Goal: Task Accomplishment & Management: Complete application form

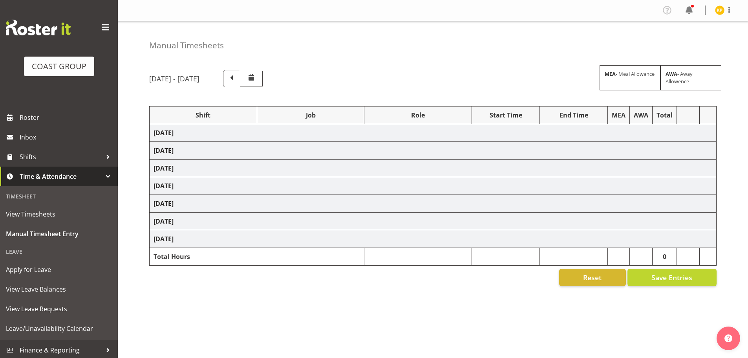
scroll to position [26, 0]
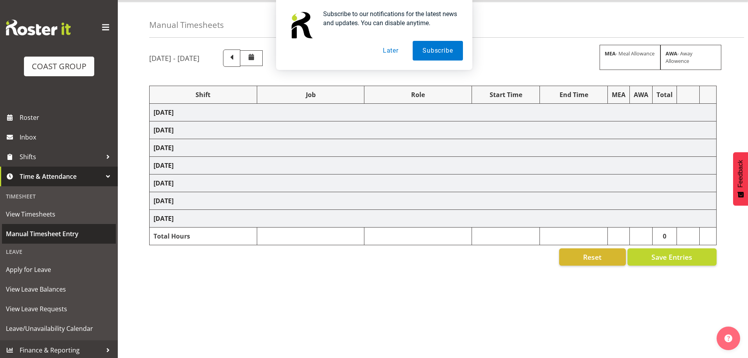
click at [55, 234] on span "Manual Timesheet Entry" at bounding box center [59, 234] width 106 height 12
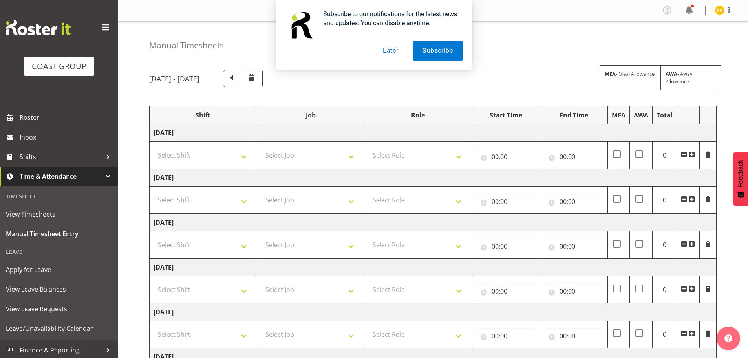
click at [390, 51] on button "Later" at bounding box center [390, 51] width 35 height 20
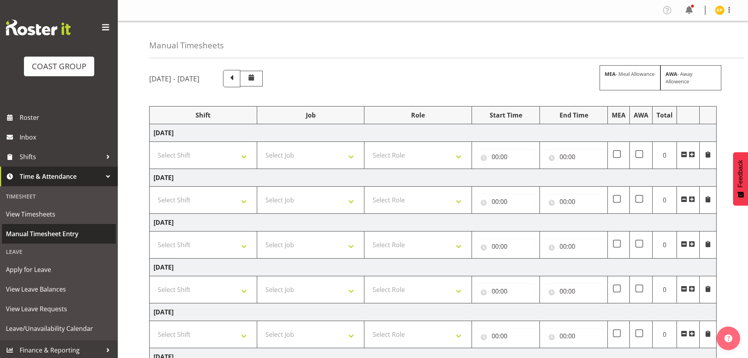
click at [41, 235] on span "Manual Timesheet Entry" at bounding box center [59, 234] width 106 height 12
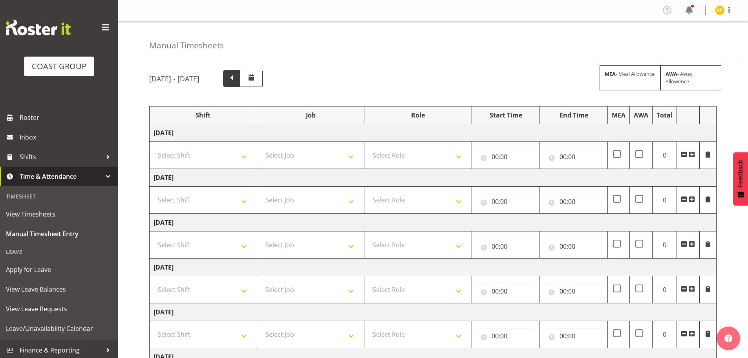
click at [237, 81] on span at bounding box center [232, 78] width 10 height 10
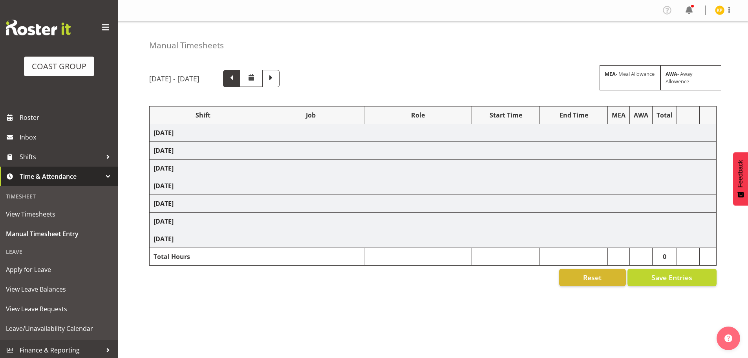
select select "1352"
select select "69"
select select "1352"
select select "69"
select select "40079"
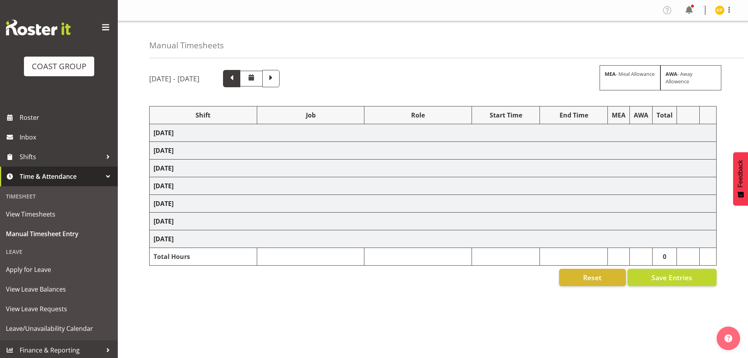
select select "9202"
select select "40079"
select select "9932"
select select "1352"
select select "9028"
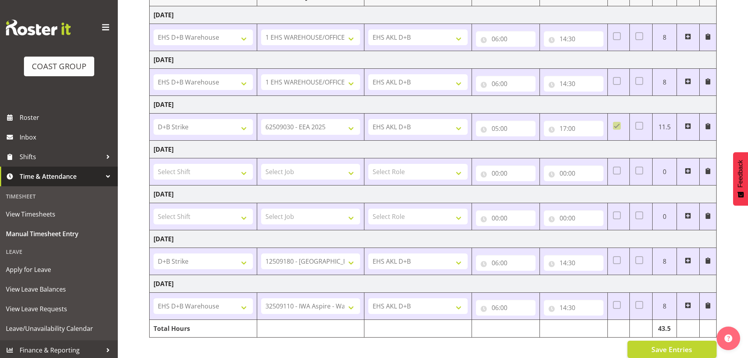
scroll to position [79, 0]
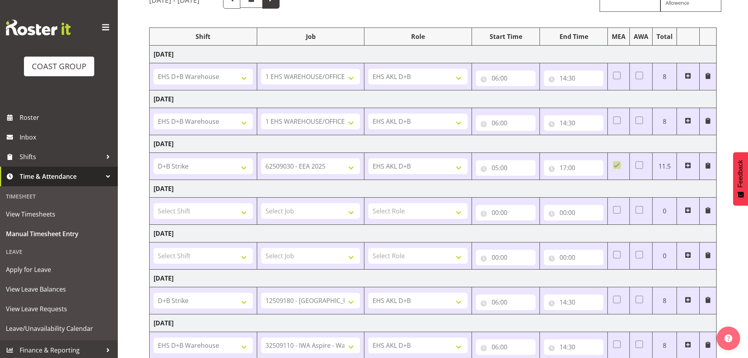
click at [280, 7] on span at bounding box center [270, -1] width 17 height 17
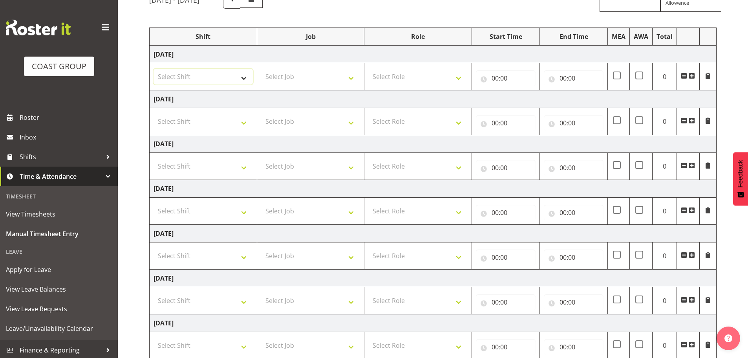
click at [229, 83] on select "Select Shift D+B @ HiNZ D+B Build D+B Build NZACA D+B Build Tech Day OCT 24 D+B…" at bounding box center [203, 77] width 99 height 16
select select "24997"
click at [154, 69] on select "Select Shift D+B @ HiNZ D+B Build D+B Build NZACA D+B Build Tech Day OCT 24 D+B…" at bounding box center [203, 77] width 99 height 16
click at [327, 76] on select "Select Job 1 Carlton Events 1 Carlton Hamilton 1 Carlton Wellington 1 EHS WAREH…" at bounding box center [310, 77] width 99 height 16
click at [261, 69] on select "Select Job 1 Carlton Events 1 Carlton Hamilton 1 Carlton Wellington 1 EHS WAREH…" at bounding box center [310, 77] width 99 height 16
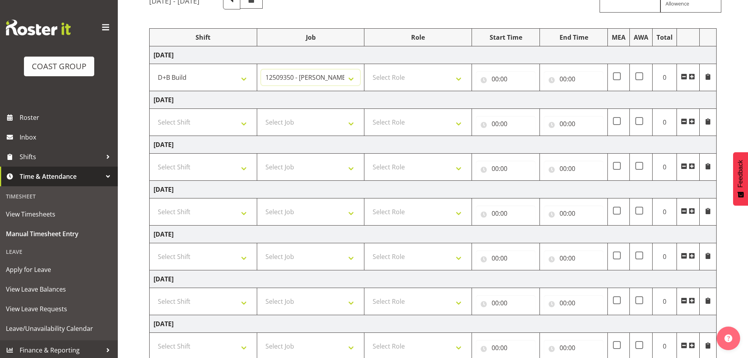
scroll to position [0, 0]
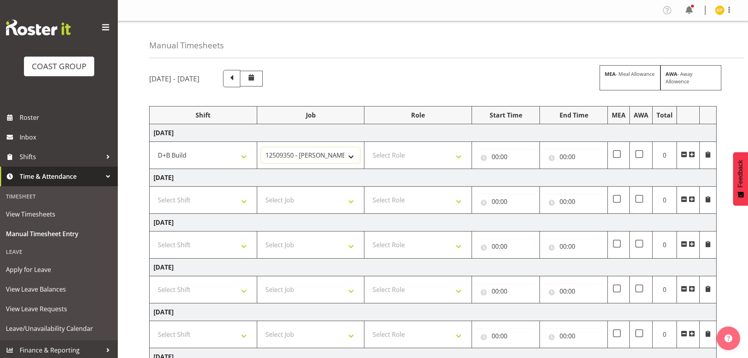
click at [323, 154] on select "1 Carlton Events 1 Carlton Hamilton 1 Carlton Wellington 1 EHS WAREHOUSE/OFFICE…" at bounding box center [310, 155] width 99 height 16
select select "9134"
click at [261, 147] on select "1 Carlton Events 1 Carlton Hamilton 1 Carlton Wellington 1 EHS WAREHOUSE/OFFICE…" at bounding box center [310, 155] width 99 height 16
click at [399, 153] on select "Select Role EHS AKL D+B" at bounding box center [417, 155] width 99 height 16
select select "194"
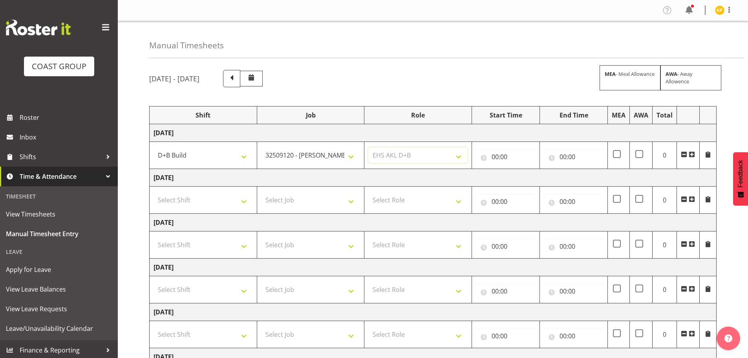
click at [368, 147] on select "Select Role EHS AKL D+B" at bounding box center [417, 155] width 99 height 16
click at [512, 156] on input "00:00" at bounding box center [506, 157] width 60 height 16
click at [530, 175] on select "00 01 02 03 04 05 06 07 08 09 10 11 12 13 14 15 16 17 18 19 20 21 22 23" at bounding box center [530, 177] width 18 height 16
select select "6"
click at [521, 169] on select "00 01 02 03 04 05 06 07 08 09 10 11 12 13 14 15 16 17 18 19 20 21 22 23" at bounding box center [530, 177] width 18 height 16
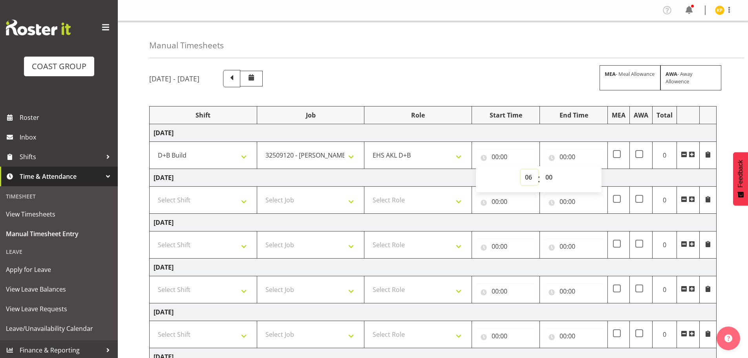
type input "06:00"
click at [570, 151] on input "00:00" at bounding box center [574, 157] width 60 height 16
click at [597, 174] on select "00 01 02 03 04 05 06 07 08 09 10 11 12 13 14 15 16 17 18 19 20 21 22 23" at bounding box center [598, 177] width 18 height 16
select select "14"
click at [589, 169] on select "00 01 02 03 04 05 06 07 08 09 10 11 12 13 14 15 16 17 18 19 20 21 22 23" at bounding box center [598, 177] width 18 height 16
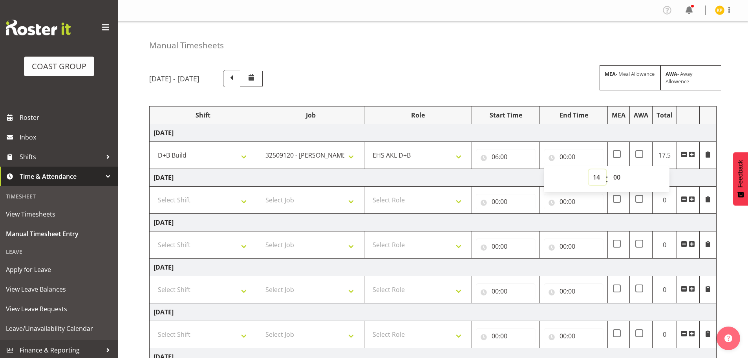
type input "14:00"
click at [622, 178] on select "00 01 02 03 04 05 06 07 08 09 10 11 12 13 14 15 16 17 18 19 20 21 22 23 24 25 2…" at bounding box center [618, 177] width 18 height 16
select select "30"
click at [609, 169] on select "00 01 02 03 04 05 06 07 08 09 10 11 12 13 14 15 16 17 18 19 20 21 22 23 24 25 2…" at bounding box center [618, 177] width 18 height 16
type input "14:30"
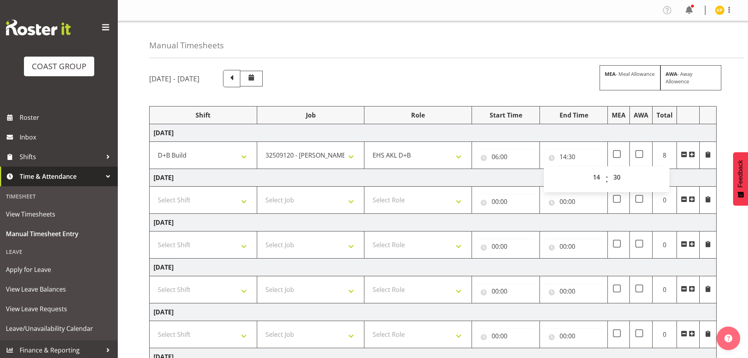
click at [130, 184] on div "Manual Timesheets September 17th - September 23rd 2025 MEA - Meal Allowance AWA…" at bounding box center [433, 251] width 630 height 460
drag, startPoint x: 194, startPoint y: 176, endPoint x: 238, endPoint y: 174, distance: 44.8
click at [238, 174] on td "[DATE]" at bounding box center [433, 178] width 567 height 18
click at [243, 175] on td "[DATE]" at bounding box center [433, 178] width 567 height 18
click at [234, 178] on td "[DATE]" at bounding box center [433, 178] width 567 height 18
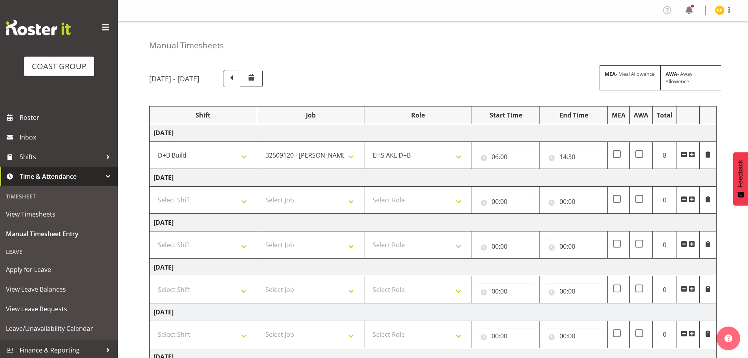
click at [234, 178] on td "[DATE]" at bounding box center [433, 178] width 567 height 18
click at [238, 177] on td "[DATE]" at bounding box center [433, 178] width 567 height 18
drag, startPoint x: 238, startPoint y: 177, endPoint x: 201, endPoint y: 181, distance: 37.1
click at [201, 181] on td "[DATE]" at bounding box center [433, 178] width 567 height 18
click at [197, 176] on td "[DATE]" at bounding box center [433, 178] width 567 height 18
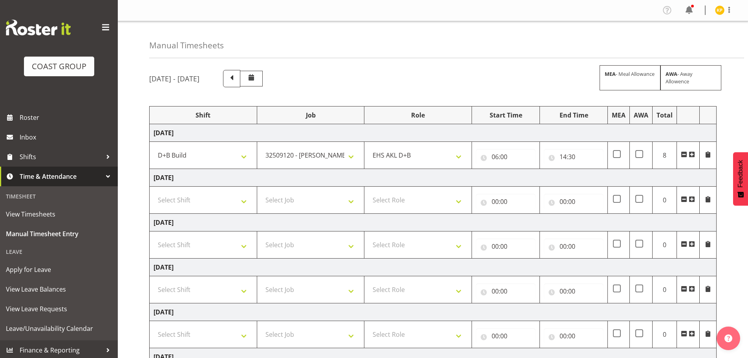
drag, startPoint x: 185, startPoint y: 178, endPoint x: 191, endPoint y: 181, distance: 6.9
click at [191, 181] on td "[DATE]" at bounding box center [433, 178] width 567 height 18
click at [210, 176] on td "[DATE]" at bounding box center [433, 178] width 567 height 18
drag, startPoint x: 250, startPoint y: 176, endPoint x: 231, endPoint y: 178, distance: 18.9
click at [232, 178] on td "[DATE]" at bounding box center [433, 178] width 567 height 18
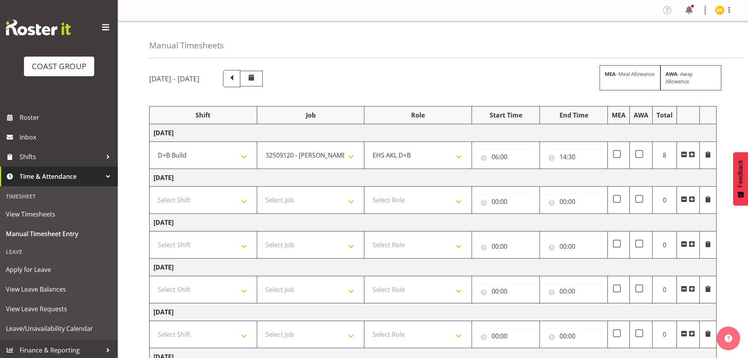
click at [230, 178] on td "[DATE]" at bounding box center [433, 178] width 567 height 18
click at [210, 179] on td "[DATE]" at bounding box center [433, 178] width 567 height 18
click at [192, 178] on td "[DATE]" at bounding box center [433, 178] width 567 height 18
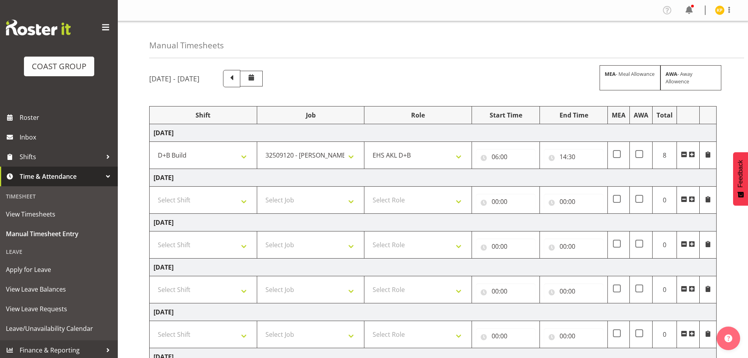
click at [192, 178] on td "[DATE]" at bounding box center [433, 178] width 567 height 18
click at [200, 185] on td "[DATE]" at bounding box center [433, 178] width 567 height 18
click at [203, 198] on select "Select Shift D+B @ HiNZ D+B Build D+B Build NZACA D+B Build Tech Day OCT 24 D+B…" at bounding box center [203, 200] width 99 height 16
click at [136, 9] on nav "Profile Log Out" at bounding box center [433, 10] width 615 height 13
click at [200, 207] on select "Select Shift D+B @ HiNZ D+B Build D+B Build NZACA D+B Build Tech Day OCT 24 D+B…" at bounding box center [203, 200] width 99 height 16
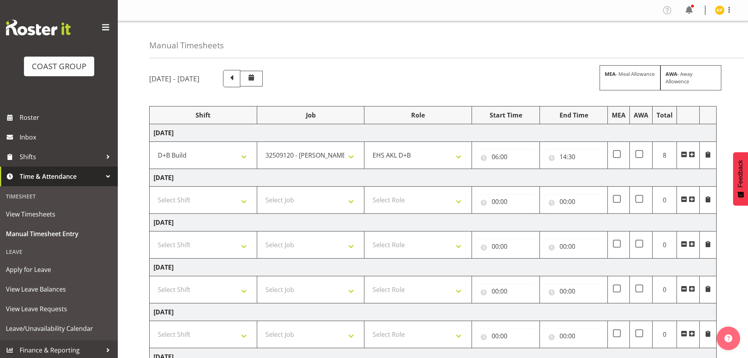
click at [336, 40] on div "Manual Timesheets" at bounding box center [446, 39] width 595 height 37
click at [213, 206] on select "Select Shift D+B @ HiNZ D+B Build D+B Build NZACA D+B Build Tech Day OCT 24 D+B…" at bounding box center [203, 200] width 99 height 16
select select "1352"
click at [154, 192] on select "Select Shift D+B @ HiNZ D+B Build D+B Build NZACA D+B Build Tech Day OCT 24 D+B…" at bounding box center [203, 200] width 99 height 16
click at [296, 201] on select "Select Job 1 Carlton Events 1 Carlton Hamilton 1 Carlton Wellington 1 EHS WAREH…" at bounding box center [310, 200] width 99 height 16
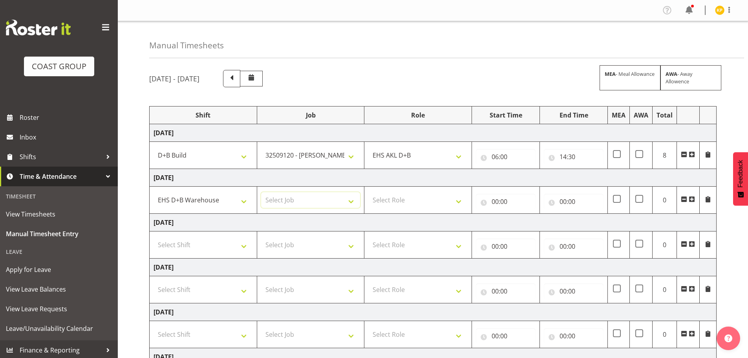
select select "9028"
click at [261, 192] on select "Select Job 1 Carlton Events 1 Carlton Hamilton 1 Carlton Wellington 1 EHS WAREH…" at bounding box center [310, 200] width 99 height 16
click at [419, 195] on select "Select Role EHS AKL D+B" at bounding box center [417, 200] width 99 height 16
select select "194"
click at [368, 192] on select "Select Role EHS AKL D+B" at bounding box center [417, 200] width 99 height 16
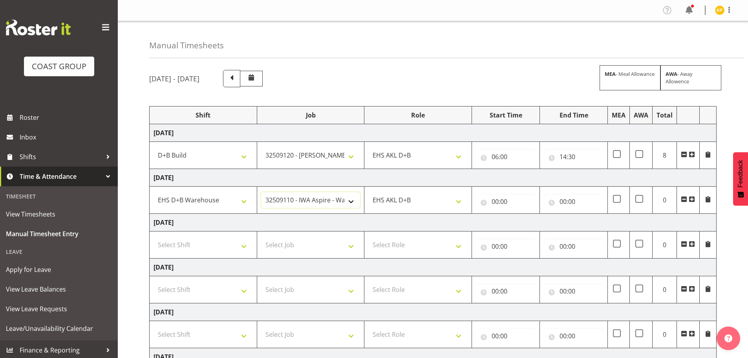
click at [334, 201] on select "1 Carlton Events 1 Carlton Hamilton 1 Carlton Wellington 1 EHS WAREHOUSE/OFFICE…" at bounding box center [310, 200] width 99 height 16
click at [411, 220] on td "[DATE]" at bounding box center [433, 223] width 567 height 18
click at [510, 201] on input "00:00" at bounding box center [506, 202] width 60 height 16
click at [531, 224] on select "00 01 02 03 04 05 06 07 08 09 10 11 12 13 14 15 16 17 18 19 20 21 22 23" at bounding box center [530, 222] width 18 height 16
select select "6"
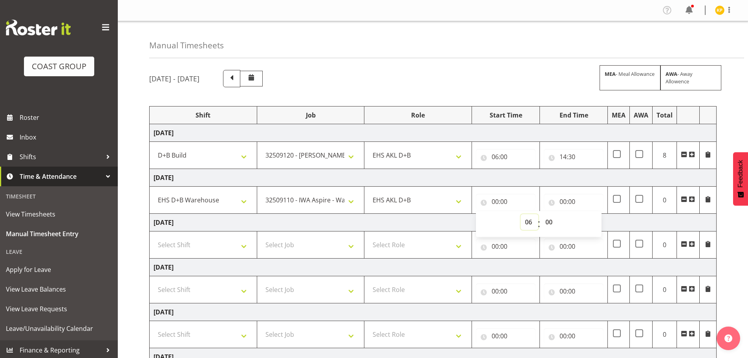
click at [521, 214] on select "00 01 02 03 04 05 06 07 08 09 10 11 12 13 14 15 16 17 18 19 20 21 22 23" at bounding box center [530, 222] width 18 height 16
type input "06:00"
click at [567, 205] on input "00:00" at bounding box center [574, 202] width 60 height 16
click at [594, 224] on select "00 01 02 03 04 05 06 07 08 09 10 11 12 13 14 15 16 17 18 19 20 21 22 23" at bounding box center [598, 222] width 18 height 16
select select "14"
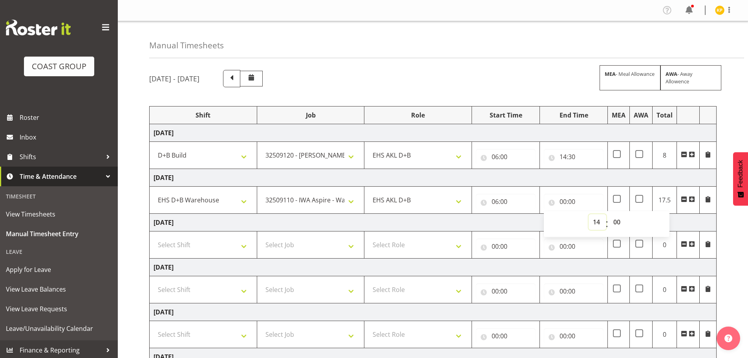
click at [589, 214] on select "00 01 02 03 04 05 06 07 08 09 10 11 12 13 14 15 16 17 18 19 20 21 22 23" at bounding box center [598, 222] width 18 height 16
type input "14:00"
click at [622, 222] on select "00 01 02 03 04 05 06 07 08 09 10 11 12 13 14 15 16 17 18 19 20 21 22 23 24 25 2…" at bounding box center [618, 222] width 18 height 16
select select "30"
click at [609, 214] on select "00 01 02 03 04 05 06 07 08 09 10 11 12 13 14 15 16 17 18 19 20 21 22 23 24 25 2…" at bounding box center [618, 222] width 18 height 16
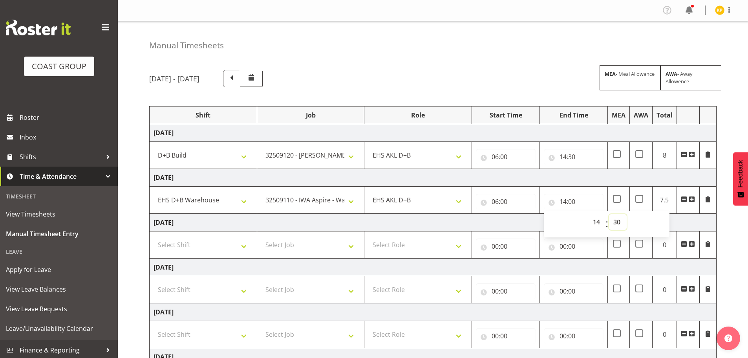
type input "14:30"
click at [441, 217] on td "[DATE]" at bounding box center [433, 223] width 567 height 18
click at [203, 242] on select "Select Shift D+B @ HiNZ D+B Build D+B Build NZACA D+B Build Tech Day OCT 24 D+B…" at bounding box center [203, 245] width 99 height 16
select select "40079"
click at [154, 237] on select "Select Shift D+B @ HiNZ D+B Build D+B Build NZACA D+B Build Tech Day OCT 24 D+B…" at bounding box center [203, 245] width 99 height 16
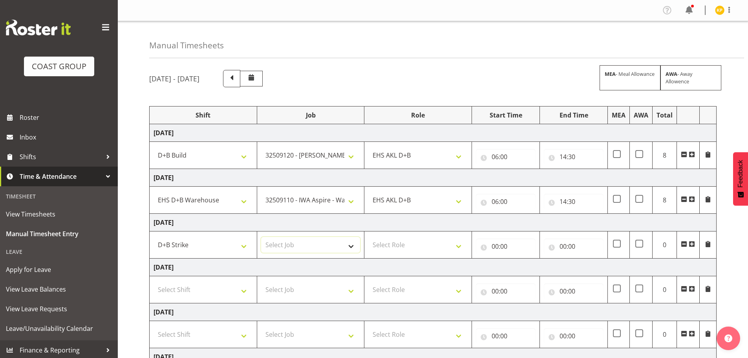
click at [317, 243] on select "Select Job 1 Carlton Events 1 Carlton Hamilton 1 Carlton Wellington 1 EHS WAREH…" at bounding box center [310, 245] width 99 height 16
click at [261, 237] on select "Select Job 1 Carlton Events 1 Carlton Hamilton 1 Carlton Wellington 1 EHS WAREH…" at bounding box center [310, 245] width 99 height 16
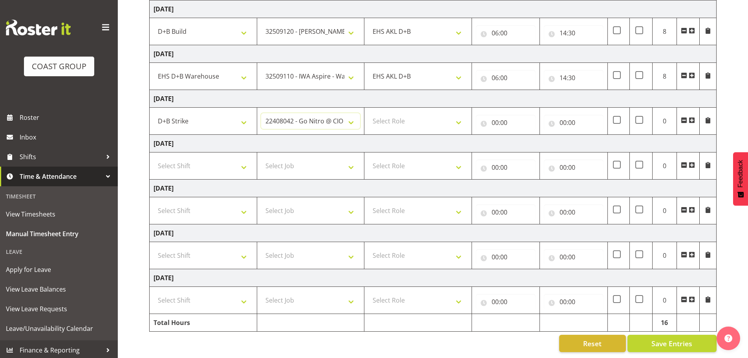
scroll to position [130, 0]
click at [329, 121] on select "1 Carlton Events 1 Carlton Hamilton 1 Carlton Wellington 1 EHS WAREHOUSE/OFFICE…" at bounding box center [310, 121] width 99 height 16
select select "9134"
click at [261, 113] on select "1 Carlton Events 1 Carlton Hamilton 1 Carlton Wellington 1 EHS WAREHOUSE/OFFICE…" at bounding box center [310, 121] width 99 height 16
click at [412, 113] on select "Select Role EHS AKL D+B" at bounding box center [417, 121] width 99 height 16
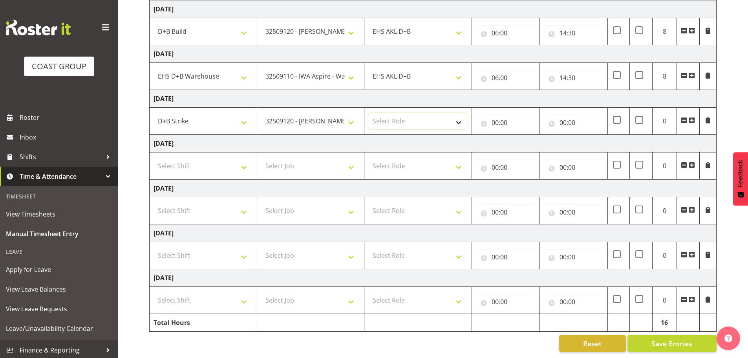
select select "194"
click at [368, 113] on select "Select Role EHS AKL D+B" at bounding box center [417, 121] width 99 height 16
click at [514, 119] on input "00:00" at bounding box center [506, 123] width 60 height 16
click at [531, 139] on select "00 01 02 03 04 05 06 07 08 09 10 11 12 13 14 15 16 17 18 19 20 21 22 23" at bounding box center [530, 143] width 18 height 16
select select "6"
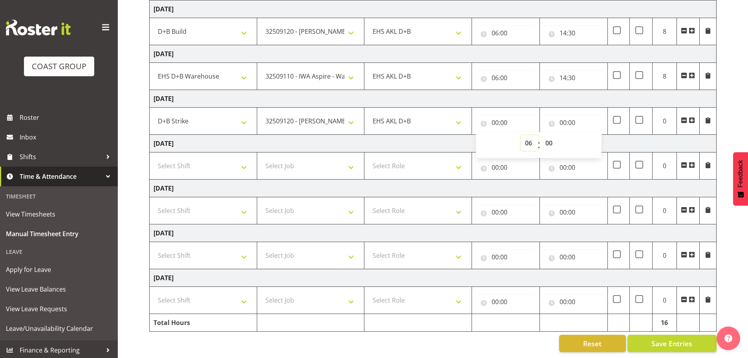
click at [521, 135] on select "00 01 02 03 04 05 06 07 08 09 10 11 12 13 14 15 16 17 18 19 20 21 22 23" at bounding box center [530, 143] width 18 height 16
type input "06:00"
click at [571, 118] on input "00:00" at bounding box center [574, 123] width 60 height 16
click at [597, 139] on select "00 01 02 03 04 05 06 07 08 09 10 11 12 13 14 15 16 17 18 19 20 21 22 23" at bounding box center [598, 143] width 18 height 16
select select "14"
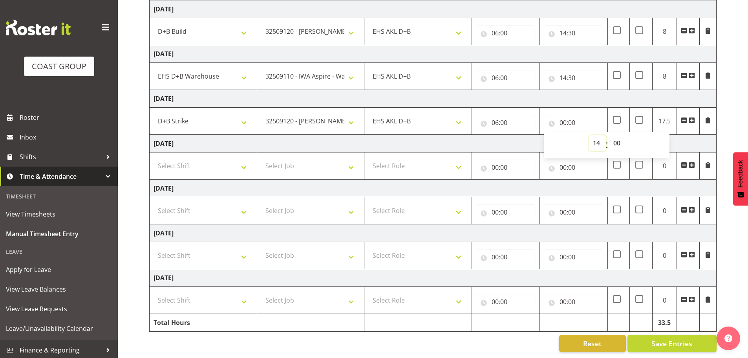
click at [589, 135] on select "00 01 02 03 04 05 06 07 08 09 10 11 12 13 14 15 16 17 18 19 20 21 22 23" at bounding box center [598, 143] width 18 height 16
type input "14:00"
click at [619, 135] on select "00 01 02 03 04 05 06 07 08 09 10 11 12 13 14 15 16 17 18 19 20 21 22 23 24 25 2…" at bounding box center [618, 143] width 18 height 16
select select "30"
click at [609, 135] on select "00 01 02 03 04 05 06 07 08 09 10 11 12 13 14 15 16 17 18 19 20 21 22 23 24 25 2…" at bounding box center [618, 143] width 18 height 16
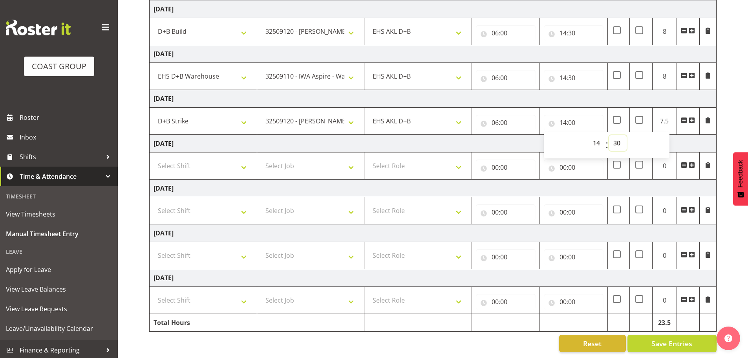
type input "14:30"
drag, startPoint x: 213, startPoint y: 247, endPoint x: 214, endPoint y: 253, distance: 5.9
click at [213, 250] on select "Select Shift D+B @ HiNZ D+B Build D+B Build NZACA D+B Build Tech Day OCT 24 D+B…" at bounding box center [203, 255] width 99 height 16
click at [146, 243] on div "Manual Timesheets September 17th - September 23rd 2025 MEA - Meal Allowance AWA…" at bounding box center [433, 127] width 630 height 460
click at [196, 249] on select "Select Shift D+B @ HiNZ D+B Build D+B Build NZACA D+B Build Tech Day OCT 24 D+B…" at bounding box center [203, 255] width 99 height 16
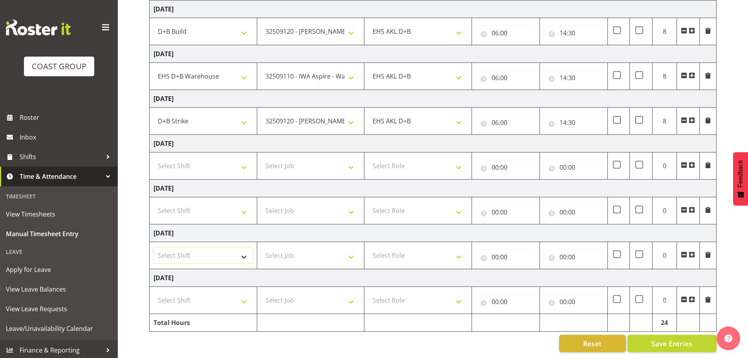
select select "1352"
click at [154, 247] on select "Select Shift D+B @ HiNZ D+B Build D+B Build NZACA D+B Build Tech Day OCT 24 D+B…" at bounding box center [203, 255] width 99 height 16
click at [234, 292] on select "Select Shift D+B @ HiNZ D+B Build D+B Build NZACA D+B Build Tech Day OCT 24 D+B…" at bounding box center [203, 300] width 99 height 16
select select "1352"
click at [154, 292] on select "Select Shift D+B @ HiNZ D+B Build D+B Build NZACA D+B Build Tech Day OCT 24 D+B…" at bounding box center [203, 300] width 99 height 16
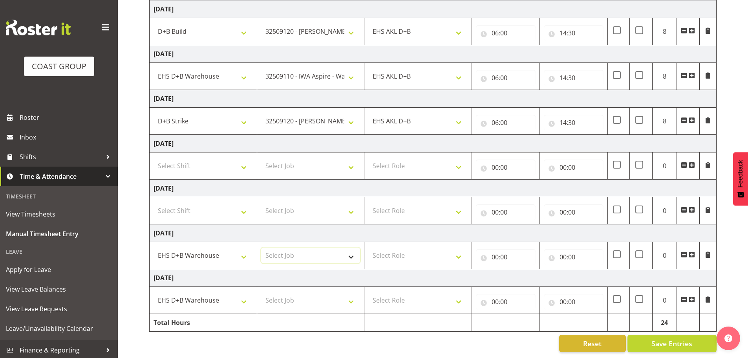
click at [298, 251] on select "Select Job 1 Carlton Events 1 Carlton Hamilton 1 Carlton Wellington 1 EHS WAREH…" at bounding box center [310, 255] width 99 height 16
select select "69"
click at [261, 247] on select "Select Job 1 Carlton Events 1 Carlton Hamilton 1 Carlton Wellington 1 EHS WAREH…" at bounding box center [310, 255] width 99 height 16
click at [326, 298] on select "Select Job 1 Carlton Events 1 Carlton Hamilton 1 Carlton Wellington 1 EHS WAREH…" at bounding box center [310, 300] width 99 height 16
select select "69"
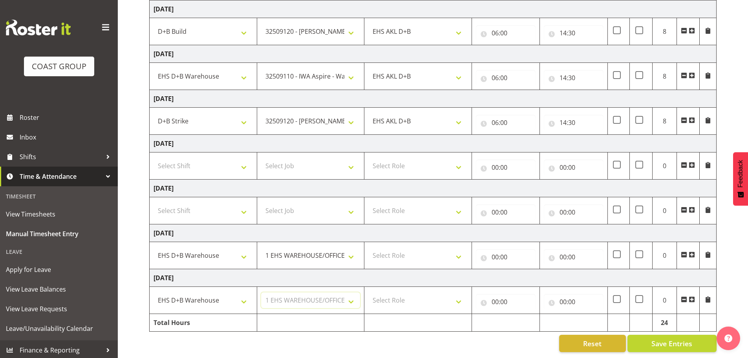
click at [261, 292] on select "Select Job 1 Carlton Events 1 Carlton Hamilton 1 Carlton Wellington 1 EHS WAREH…" at bounding box center [310, 300] width 99 height 16
click at [419, 251] on select "Select Role EHS AKL D+B" at bounding box center [417, 255] width 99 height 16
select select "194"
click at [368, 247] on select "Select Role EHS AKL D+B" at bounding box center [417, 255] width 99 height 16
click at [432, 295] on select "Select Role EHS AKL D+B" at bounding box center [417, 300] width 99 height 16
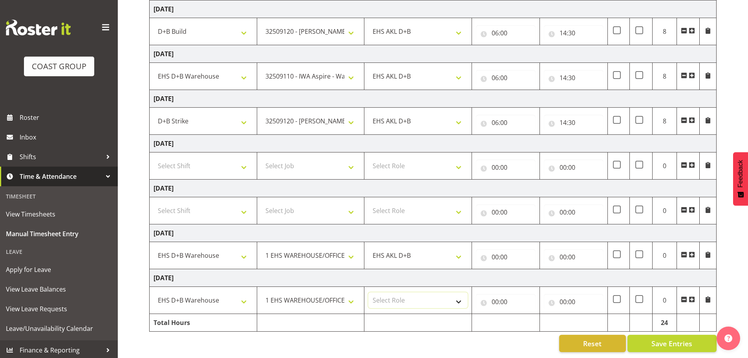
select select "194"
click at [368, 292] on select "Select Role EHS AKL D+B" at bounding box center [417, 300] width 99 height 16
click at [505, 249] on input "00:00" at bounding box center [506, 257] width 60 height 16
click at [527, 275] on select "00 01 02 03 04 05 06 07 08 09 10 11 12 13 14 15 16 17 18 19 20 21 22 23" at bounding box center [530, 277] width 18 height 16
select select "6"
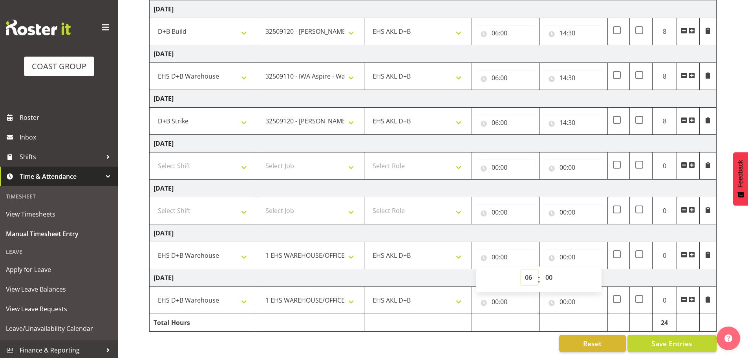
click at [521, 269] on select "00 01 02 03 04 05 06 07 08 09 10 11 12 13 14 15 16 17 18 19 20 21 22 23" at bounding box center [530, 277] width 18 height 16
type input "06:00"
click at [568, 249] on input "00:00" at bounding box center [574, 257] width 60 height 16
click at [597, 271] on select "00 01 02 03 04 05 06 07 08 09 10 11 12 13 14 15 16 17 18 19 20 21 22 23" at bounding box center [598, 277] width 18 height 16
select select "14"
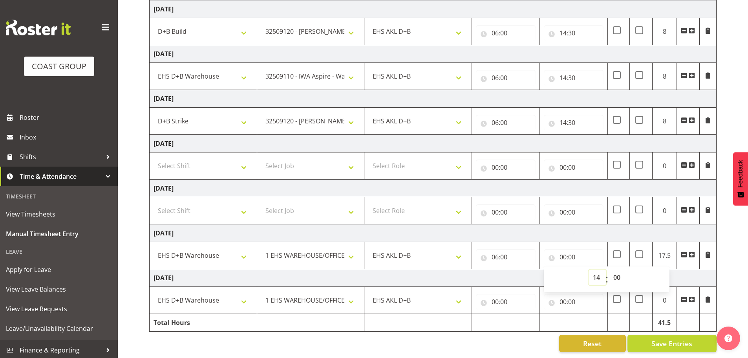
click at [589, 269] on select "00 01 02 03 04 05 06 07 08 09 10 11 12 13 14 15 16 17 18 19 20 21 22 23" at bounding box center [598, 277] width 18 height 16
type input "14:00"
click at [619, 270] on select "00 01 02 03 04 05 06 07 08 09 10 11 12 13 14 15 16 17 18 19 20 21 22 23 24 25 2…" at bounding box center [618, 277] width 18 height 16
select select "30"
click at [609, 269] on select "00 01 02 03 04 05 06 07 08 09 10 11 12 13 14 15 16 17 18 19 20 21 22 23 24 25 2…" at bounding box center [618, 277] width 18 height 16
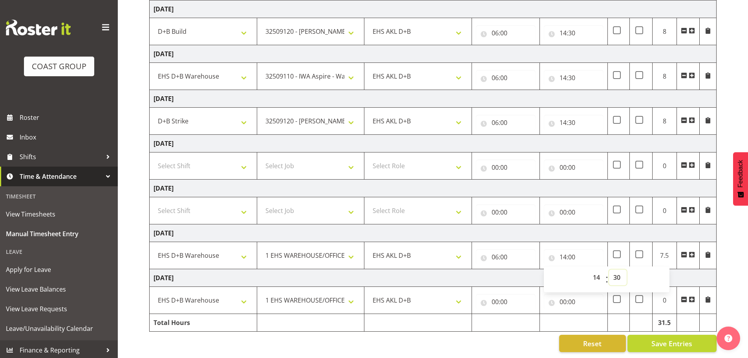
type input "14:30"
click at [503, 276] on td "[DATE]" at bounding box center [433, 278] width 567 height 18
click at [490, 298] on input "00:00" at bounding box center [506, 302] width 60 height 16
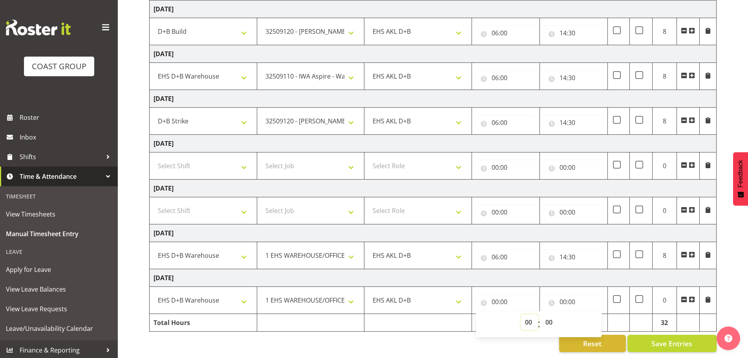
click at [530, 314] on select "00 01 02 03 04 05 06 07 08 09 10 11 12 13 14 15 16 17 18 19 20 21 22 23" at bounding box center [530, 322] width 18 height 16
select select "6"
click at [521, 314] on select "00 01 02 03 04 05 06 07 08 09 10 11 12 13 14 15 16 17 18 19 20 21 22 23" at bounding box center [530, 322] width 18 height 16
type input "06:00"
click at [563, 294] on input "00:00" at bounding box center [574, 302] width 60 height 16
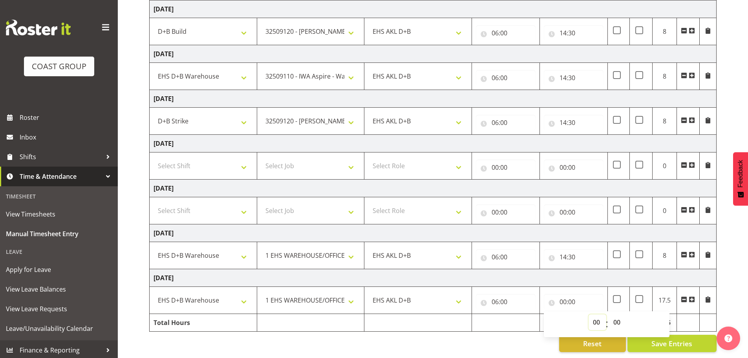
click at [597, 315] on select "00 01 02 03 04 05 06 07 08 09 10 11 12 13 14 15 16 17 18 19 20 21 22 23" at bounding box center [598, 322] width 18 height 16
select select "14"
click at [589, 314] on select "00 01 02 03 04 05 06 07 08 09 10 11 12 13 14 15 16 17 18 19 20 21 22 23" at bounding box center [598, 322] width 18 height 16
type input "14:00"
click at [618, 314] on select "00 01 02 03 04 05 06 07 08 09 10 11 12 13 14 15 16 17 18 19 20 21 22 23 24 25 2…" at bounding box center [618, 322] width 18 height 16
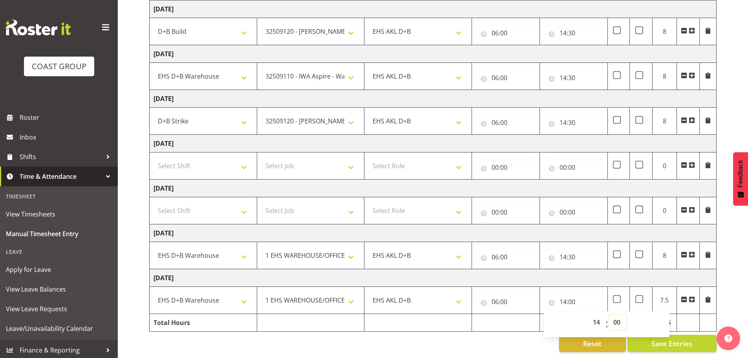
select select "30"
click at [609, 314] on select "00 01 02 03 04 05 06 07 08 09 10 11 12 13 14 15 16 17 18 19 20 21 22 23 24 25 2…" at bounding box center [618, 322] width 18 height 16
type input "14:30"
click at [592, 269] on td "[DATE]" at bounding box center [433, 278] width 567 height 18
click at [665, 338] on span "Save Entries" at bounding box center [672, 343] width 41 height 10
